Goal: Understand process/instructions

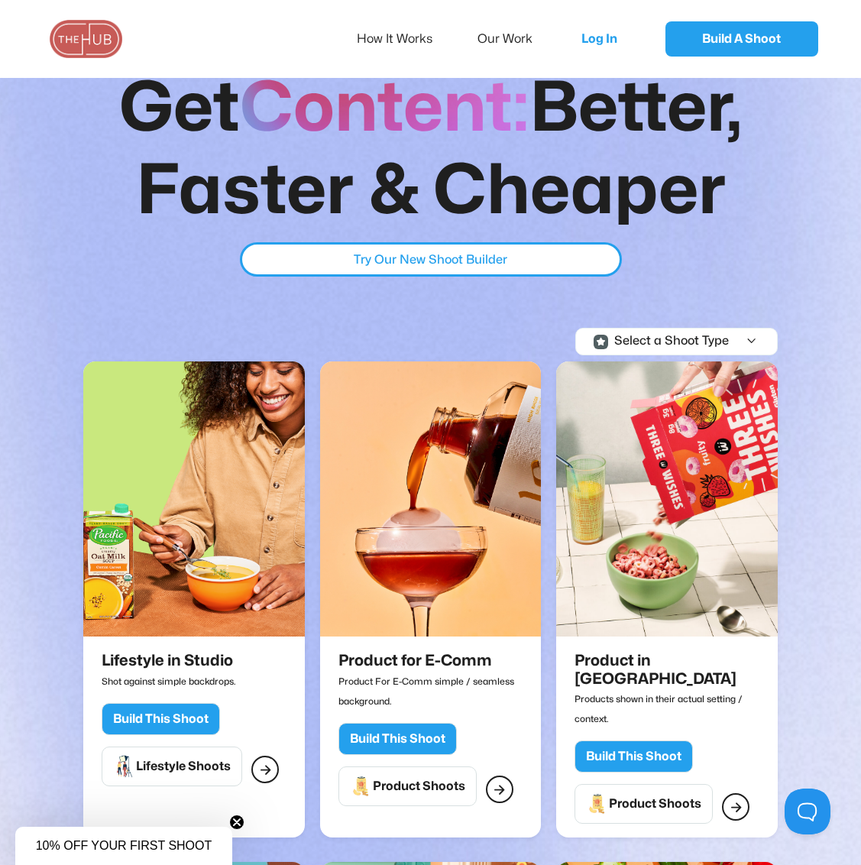
scroll to position [67, 0]
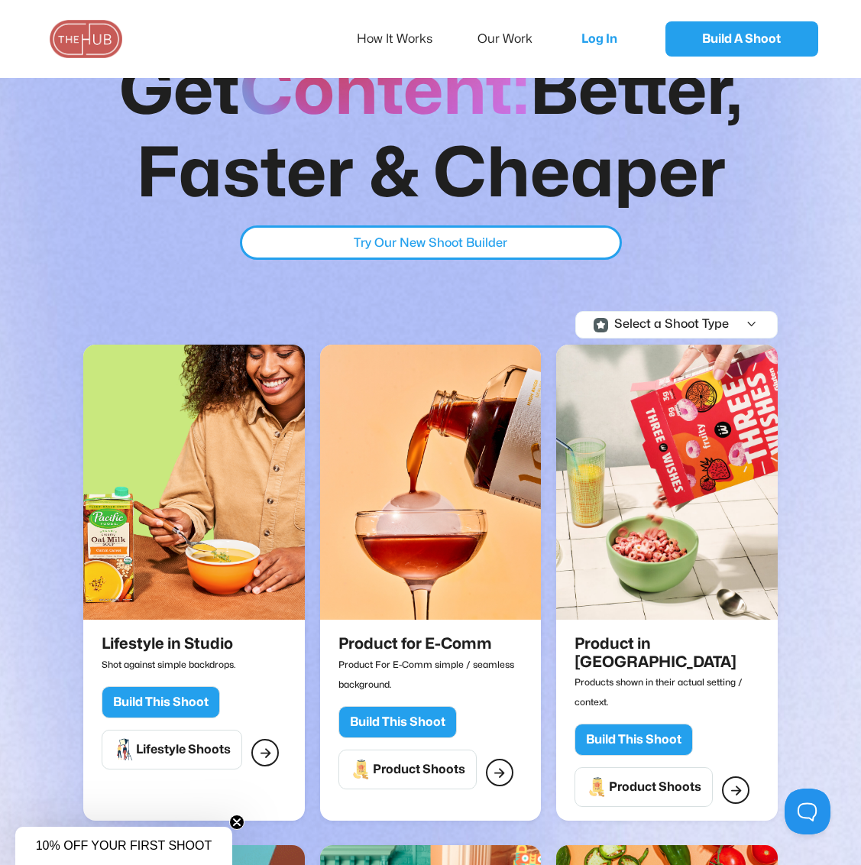
click at [426, 765] on div "Product Shoots" at bounding box center [419, 769] width 92 height 15
click at [408, 42] on link "How It Works" at bounding box center [405, 39] width 96 height 32
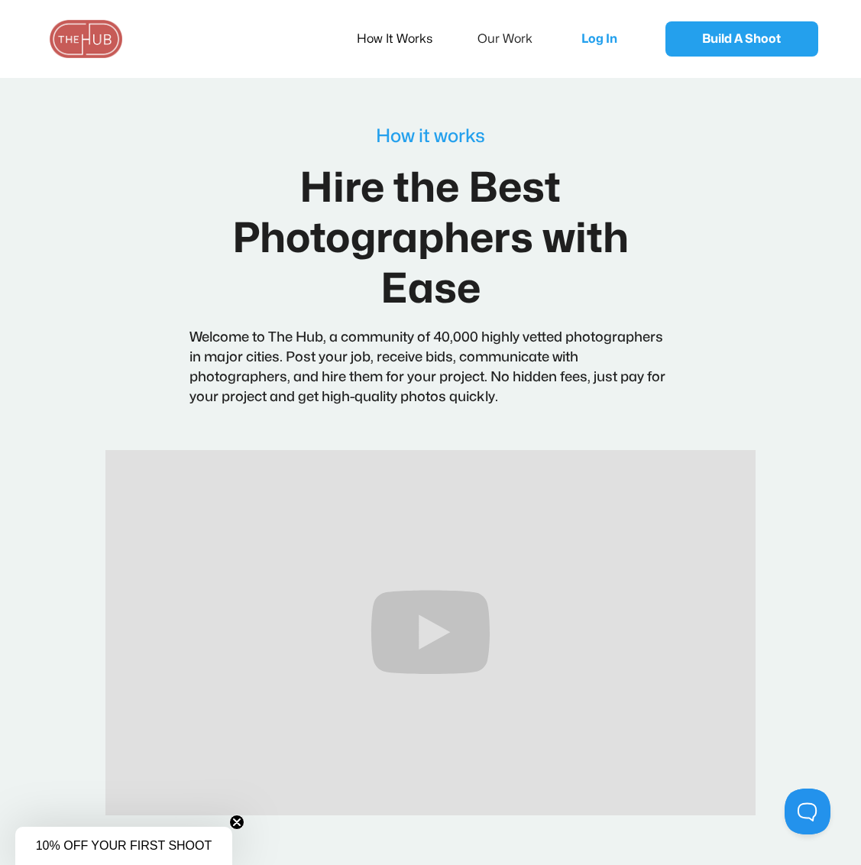
click at [236, 820] on circle "Close teaser" at bounding box center [237, 822] width 15 height 15
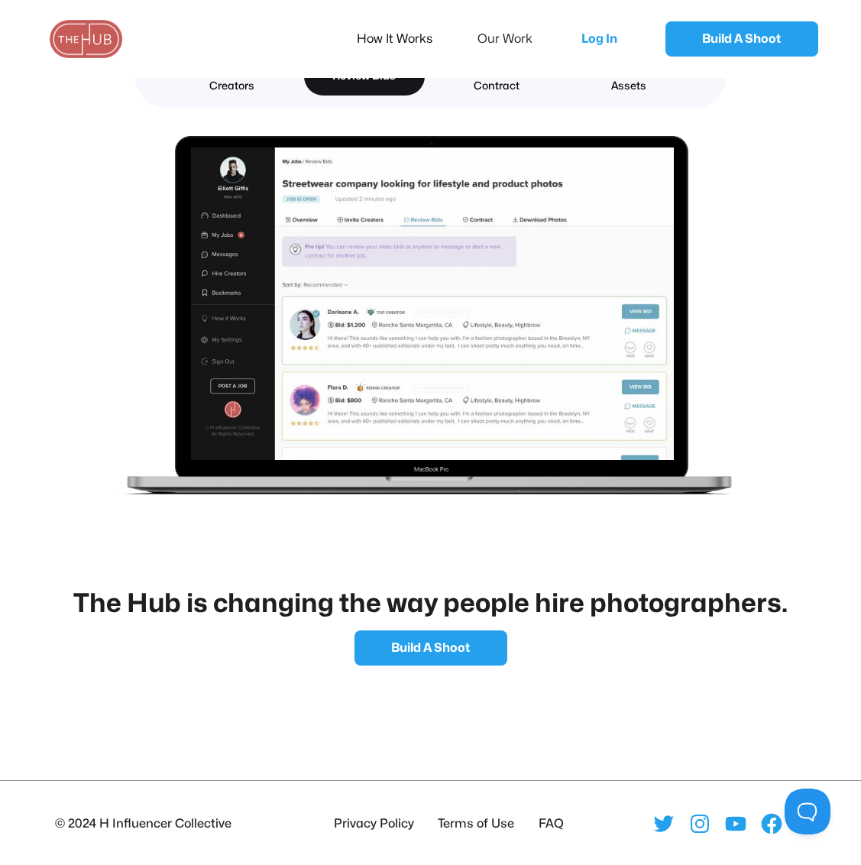
scroll to position [2589, 0]
